Goal: Check status

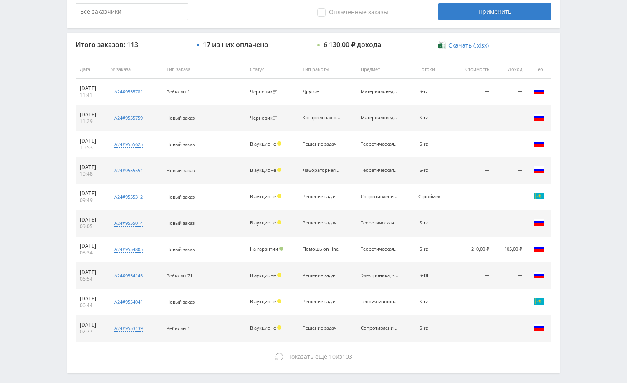
scroll to position [317, 0]
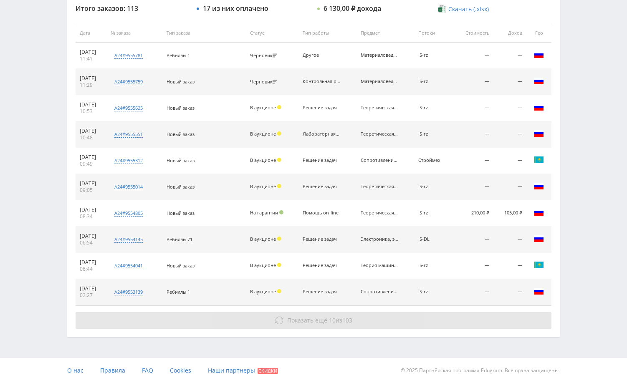
click at [452, 322] on button "Показать ещё 10 из 103" at bounding box center [313, 320] width 476 height 17
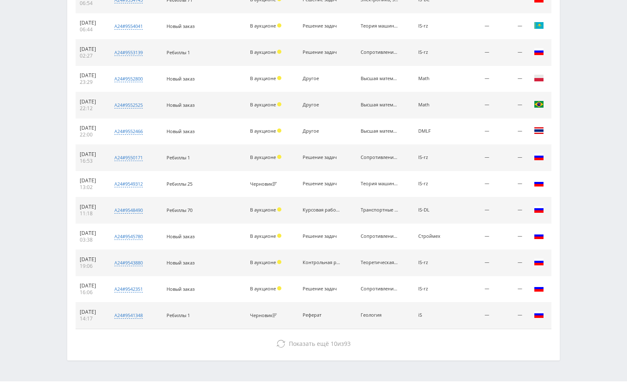
scroll to position [580, 0]
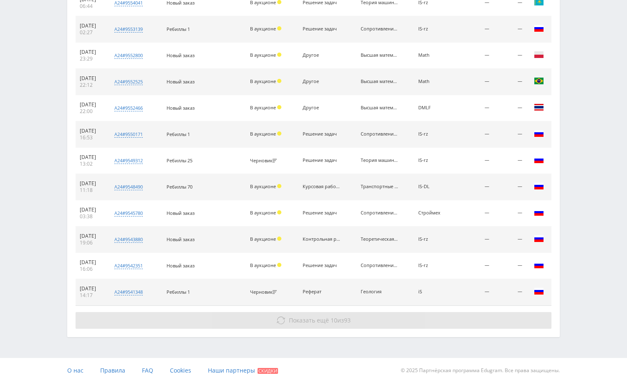
click at [450, 323] on button "Показать ещё 10 из 93" at bounding box center [313, 320] width 476 height 17
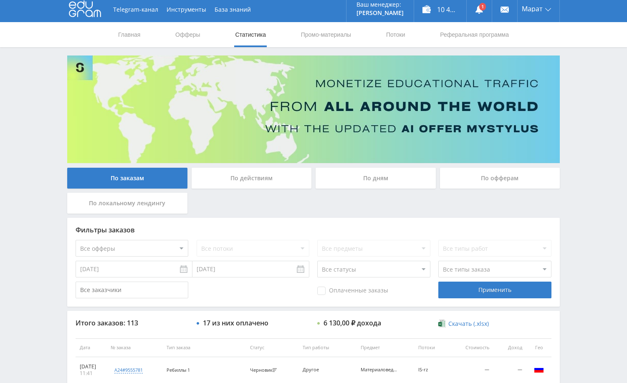
scroll to position [0, 0]
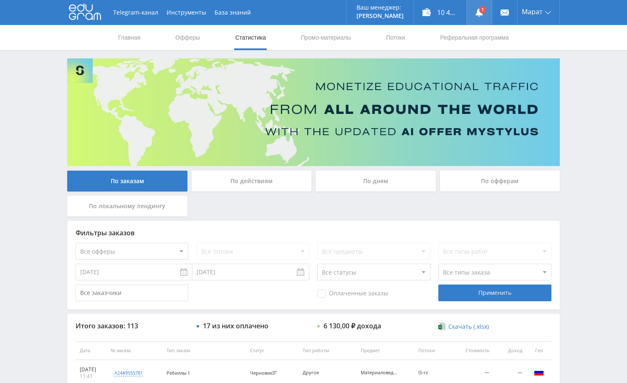
click at [474, 2] on link at bounding box center [478, 12] width 25 height 25
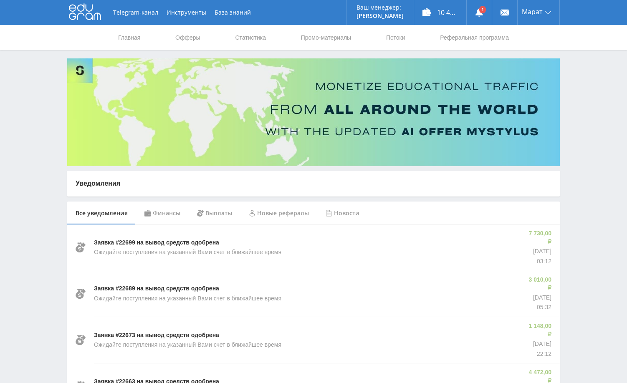
click at [164, 215] on div "Финансы" at bounding box center [162, 212] width 53 height 23
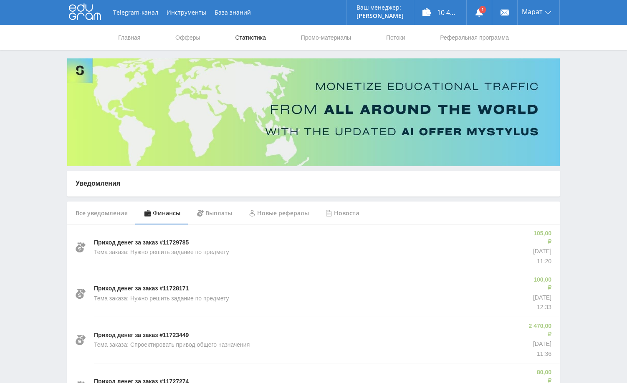
click at [247, 37] on link "Статистика" at bounding box center [250, 37] width 33 height 25
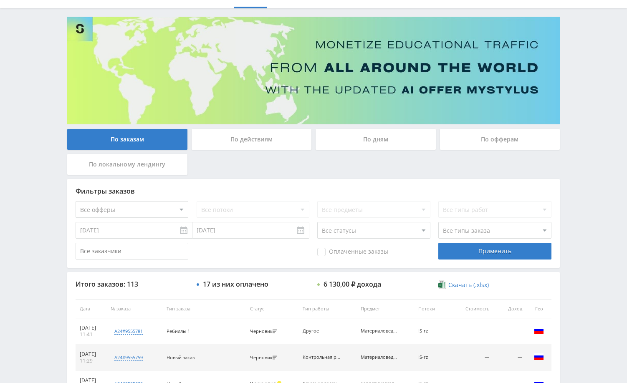
scroll to position [210, 0]
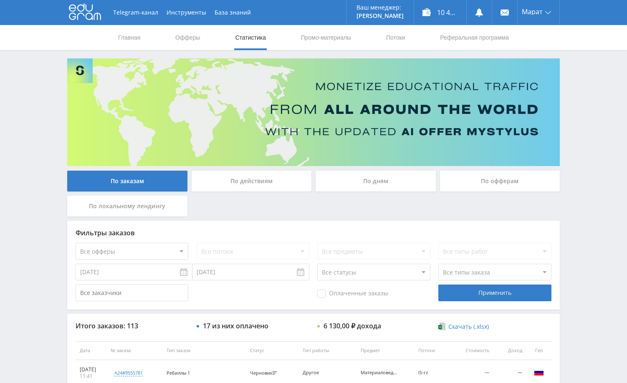
drag, startPoint x: 601, startPoint y: 135, endPoint x: 586, endPoint y: 186, distance: 53.6
click at [601, 135] on div "Telegram-канал Инструменты База знаний Ваш менеджер: [PERSON_NAME] Online @edug…" at bounding box center [313, 350] width 627 height 700
click at [587, 127] on div "Telegram-канал Инструменты База знаний Ваш менеджер: [PERSON_NAME] Alex Online …" at bounding box center [313, 350] width 627 height 700
click at [360, 191] on div "По дням" at bounding box center [375, 181] width 120 height 21
click at [0, 0] on input "По дням" at bounding box center [0, 0] width 0 height 0
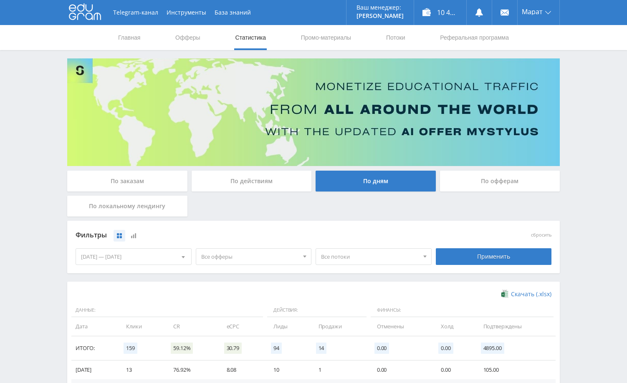
click at [129, 183] on div "По заказам" at bounding box center [127, 181] width 120 height 21
click at [0, 0] on input "По заказам" at bounding box center [0, 0] width 0 height 0
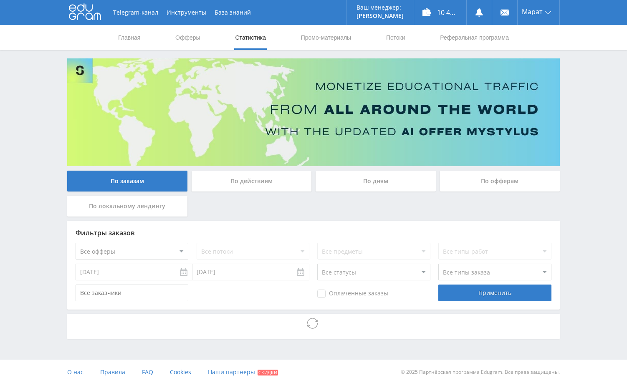
click at [574, 133] on div "Telegram-канал Инструменты База знаний Ваш менеджер: Alex Alex Online @edugram_…" at bounding box center [313, 192] width 627 height 385
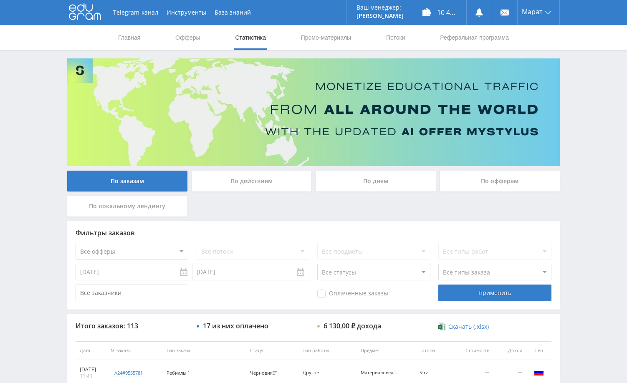
click at [574, 133] on div "Telegram-канал Инструменты База знаний Ваш менеджер: Alex Alex Online @edugram_…" at bounding box center [313, 350] width 627 height 700
